Goal: Transaction & Acquisition: Download file/media

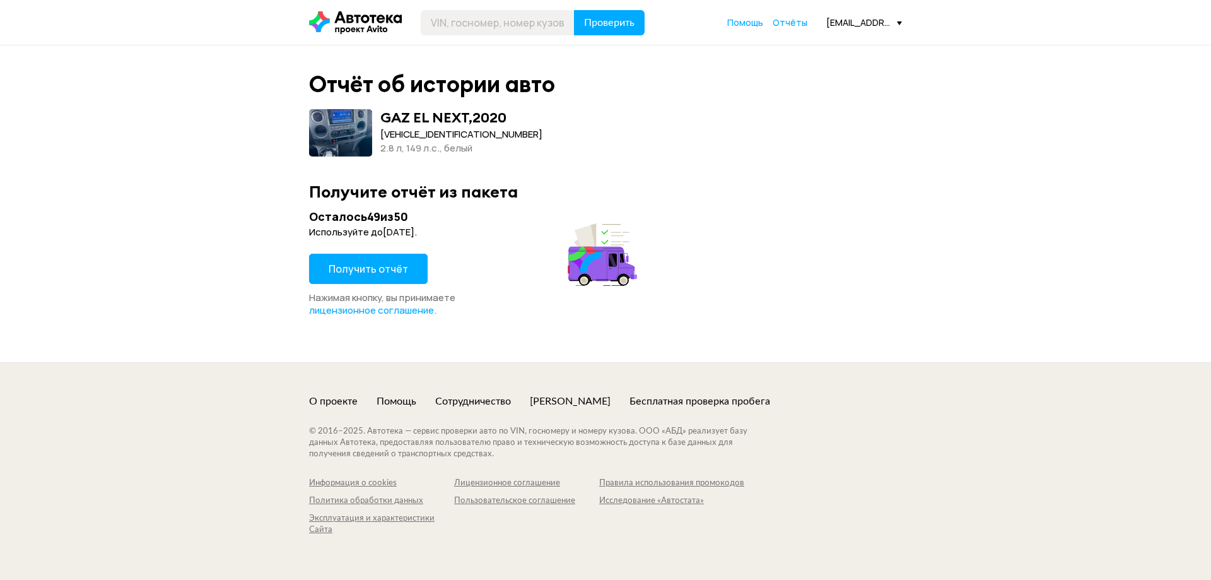
click at [366, 271] on span "Получить отчёт" at bounding box center [368, 269] width 79 height 14
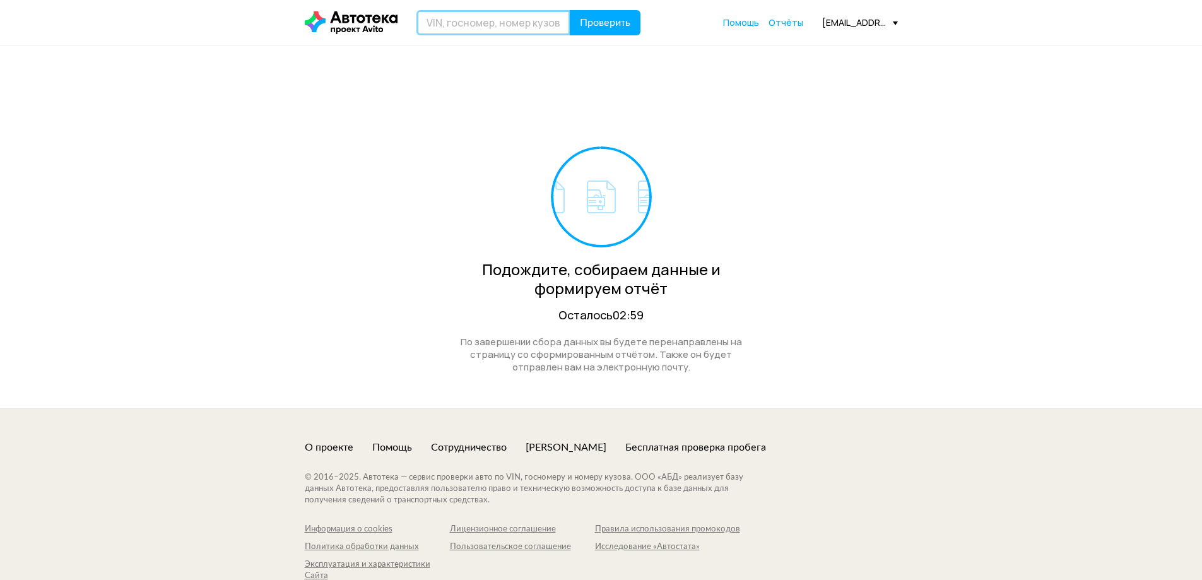
click at [472, 30] on input "text" at bounding box center [493, 22] width 154 height 25
click at [381, 134] on div "Подождите, собираем данные и формируем отчёт Осталось 02:58 По завершении сбора…" at bounding box center [601, 226] width 593 height 363
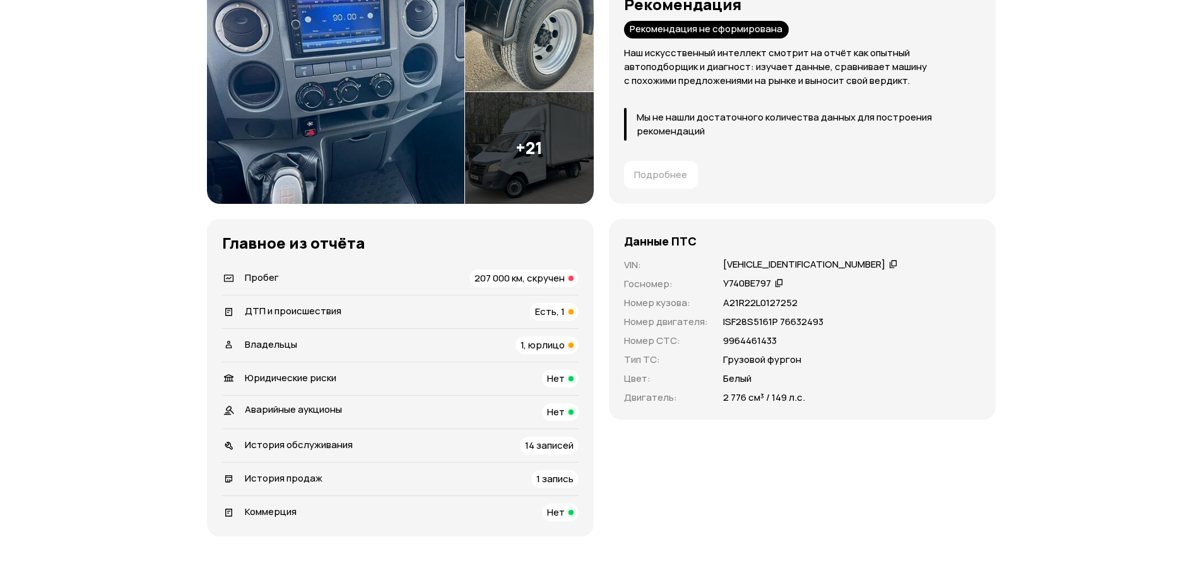
scroll to position [252, 0]
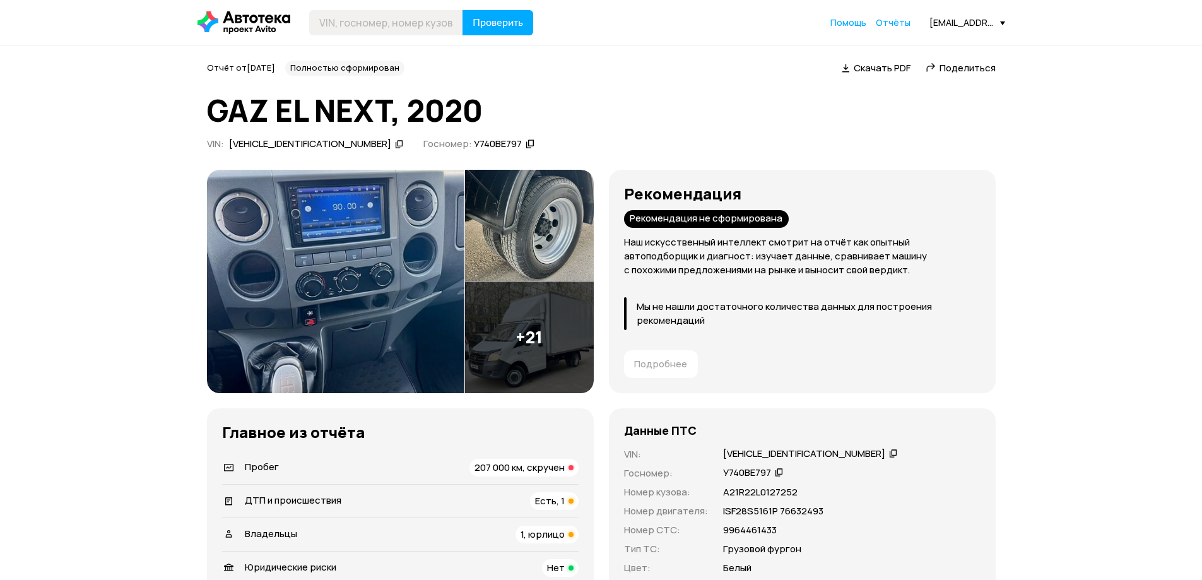
click at [893, 63] on span "Скачать PDF" at bounding box center [881, 67] width 57 height 13
